Goal: Information Seeking & Learning: Learn about a topic

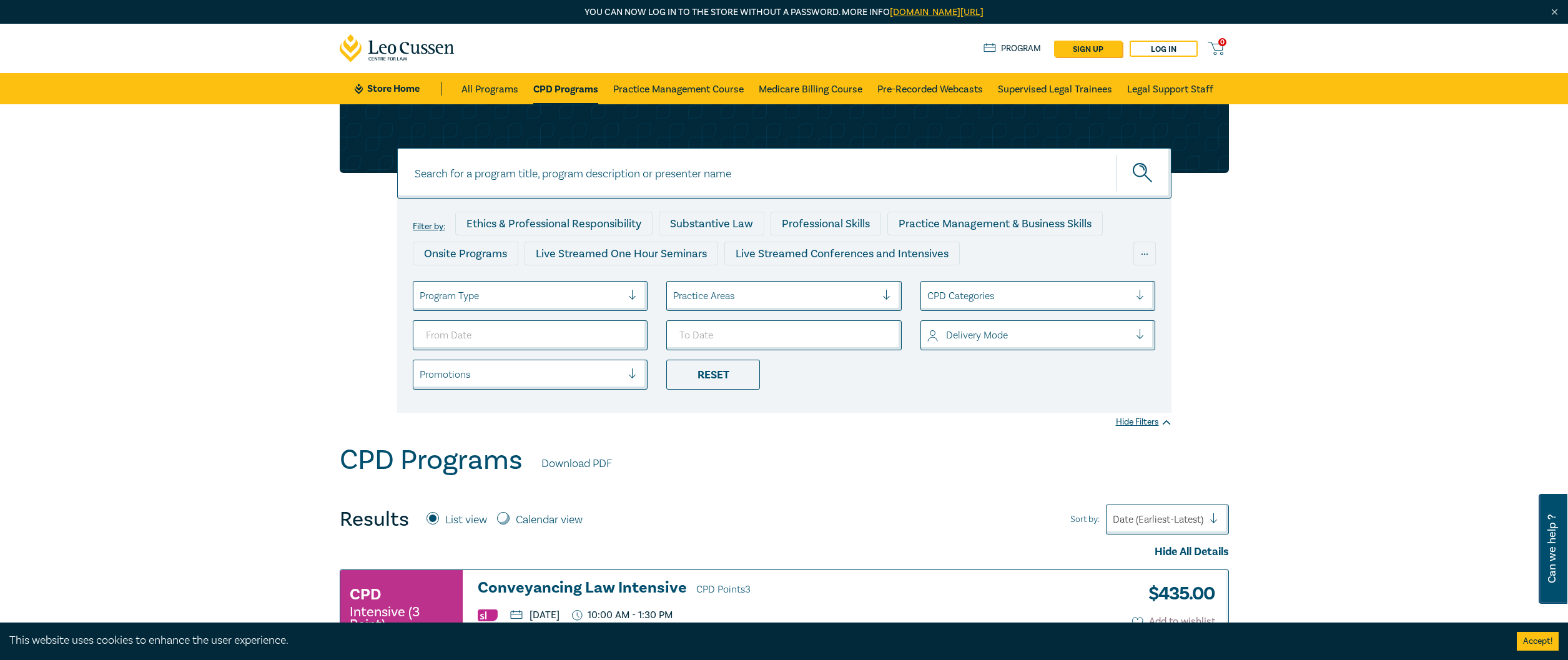
click at [540, 165] on input at bounding box center [784, 174] width 774 height 51
type input "ndis"
click at [1117, 155] on button "submit" at bounding box center [1144, 174] width 55 height 38
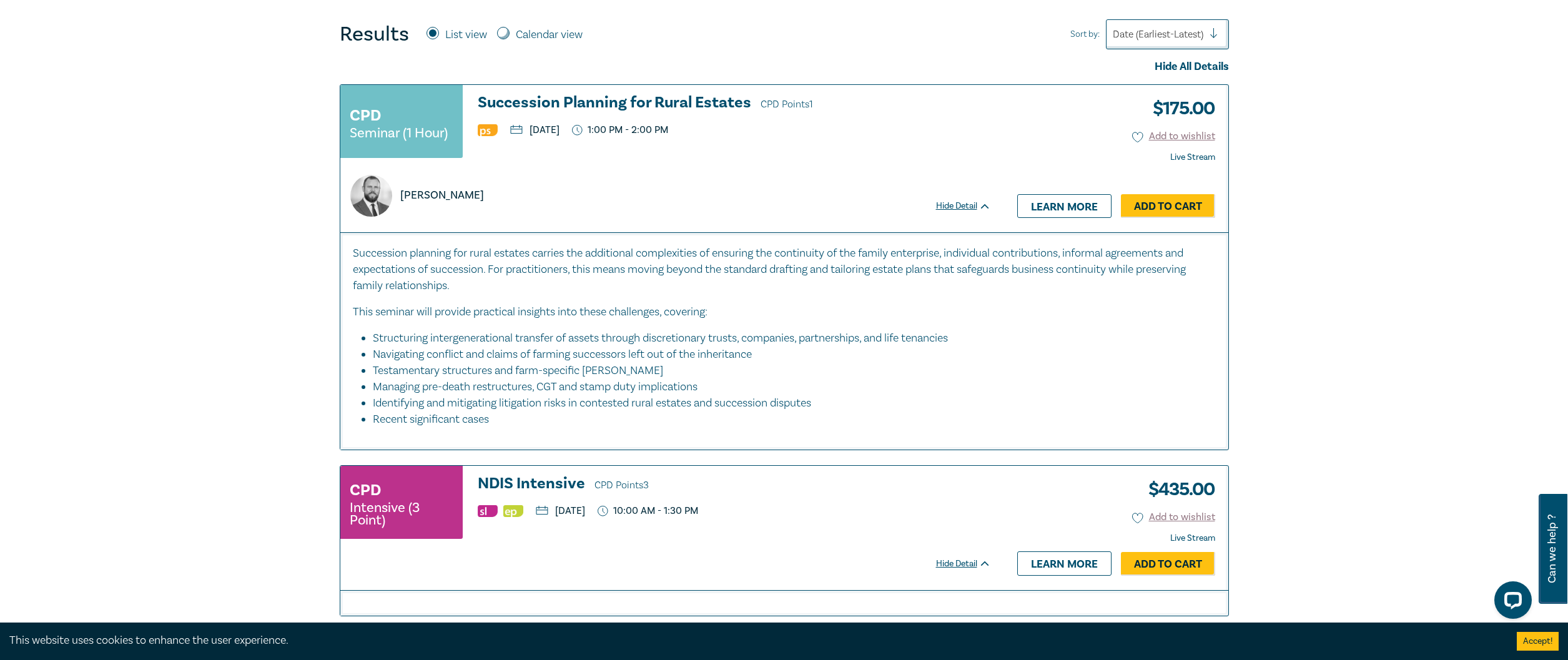
scroll to position [624, 0]
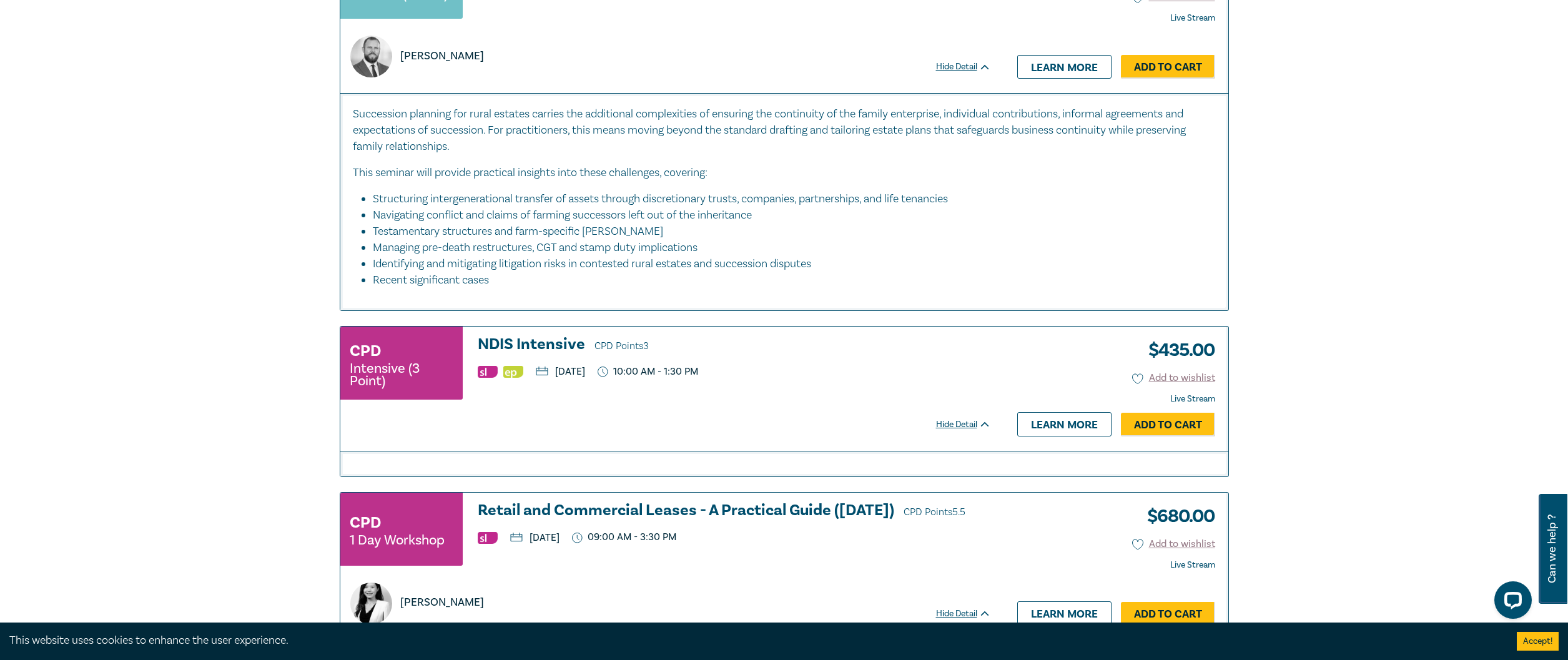
click at [517, 345] on h3 "NDIS Intensive CPD Points 3" at bounding box center [734, 345] width 513 height 18
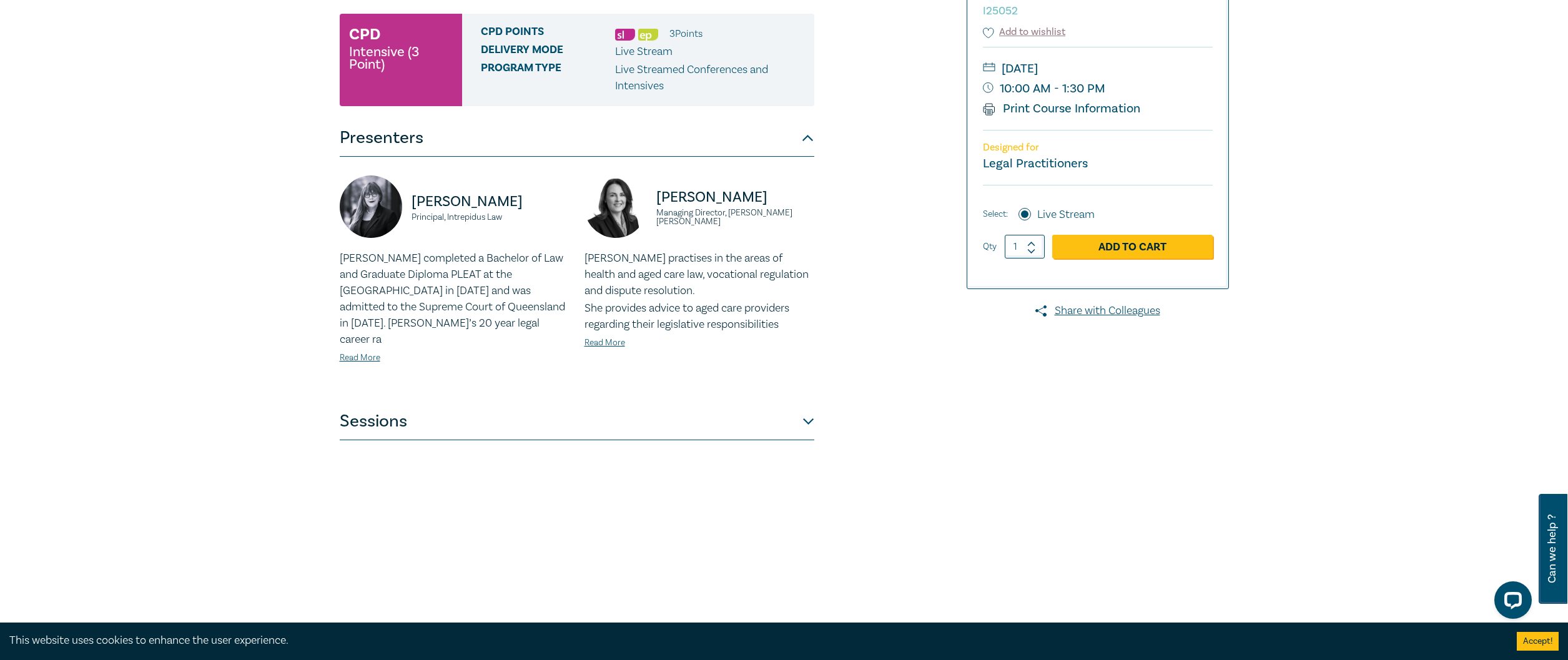
scroll to position [375, 0]
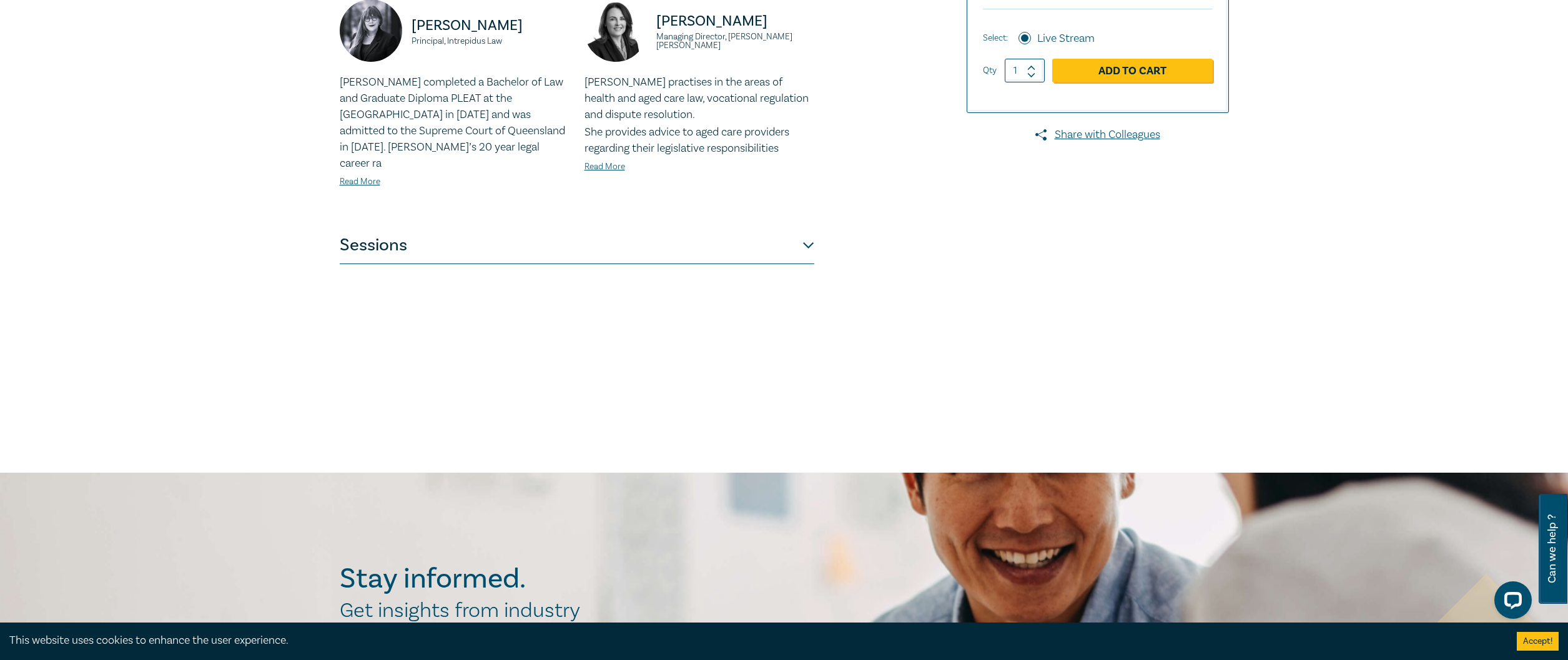
click at [669, 227] on button "Sessions" at bounding box center [577, 245] width 475 height 38
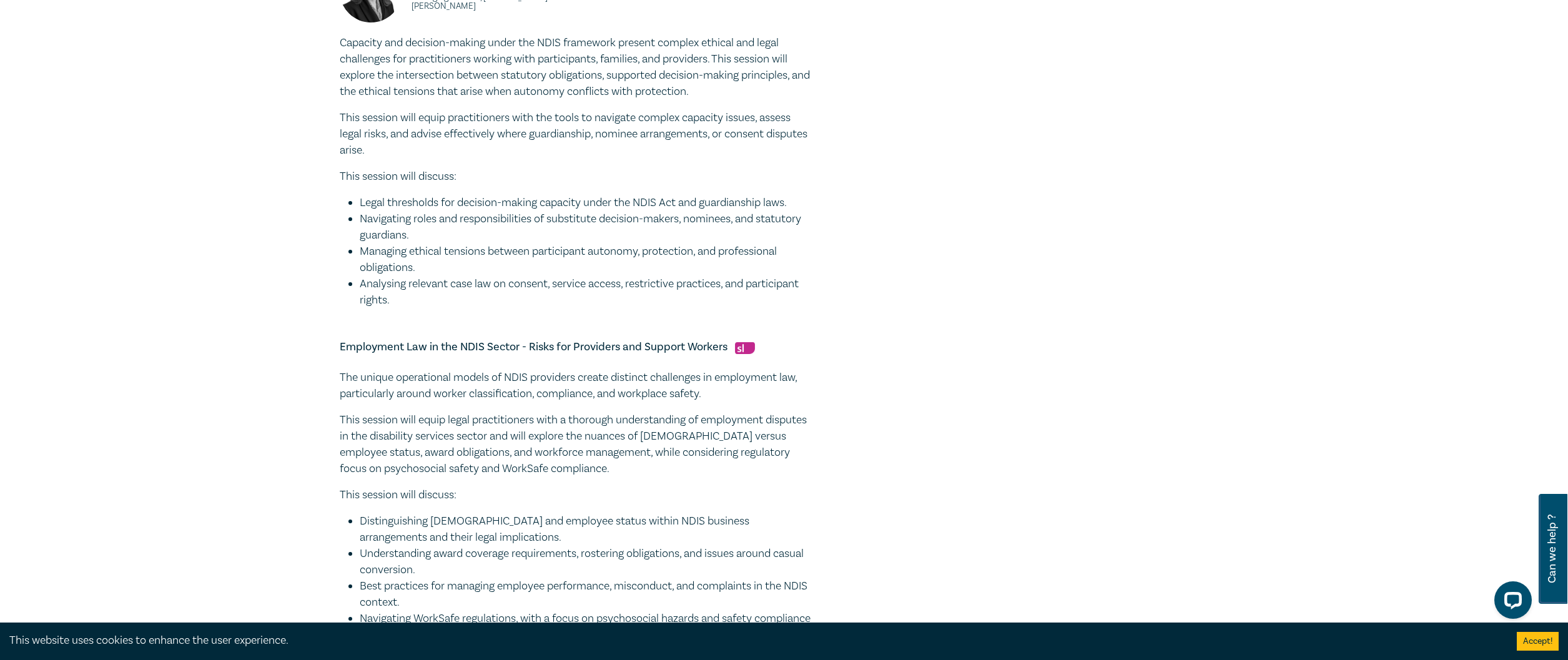
scroll to position [1124, 0]
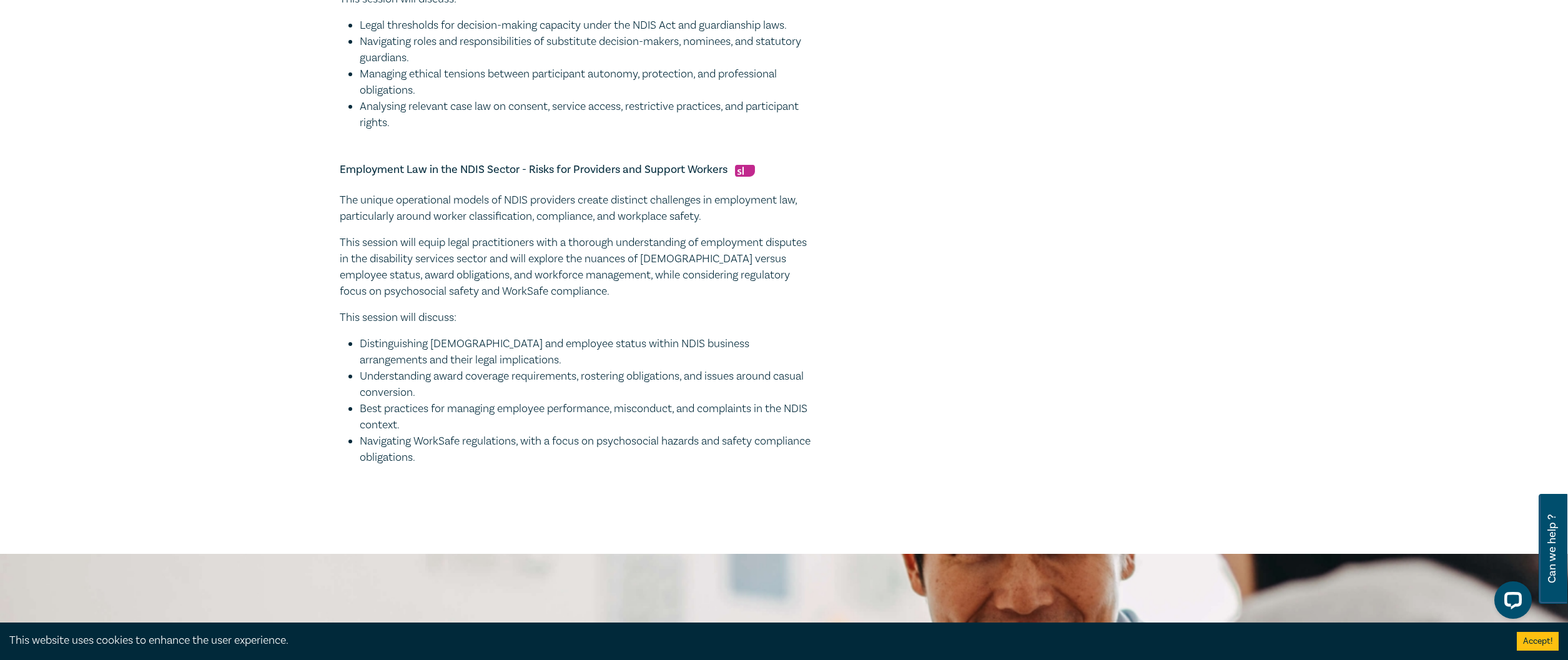
click at [645, 368] on li "Distinguishing [DEMOGRAPHIC_DATA] and employee status within NDIS business arra…" at bounding box center [587, 352] width 455 height 32
click at [657, 177] on h5 "Employment Law in the NDIS Sector - Risks for Providers and Support Workers" at bounding box center [577, 169] width 475 height 15
drag, startPoint x: 725, startPoint y: 188, endPoint x: 326, endPoint y: 180, distance: 399.1
copy h5 "Employment Law in the NDIS Sector - Risks for Providers and Support Workers"
